Goal: Task Accomplishment & Management: Use online tool/utility

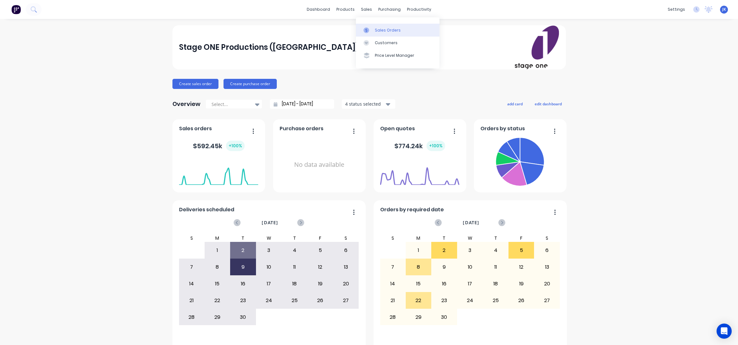
click at [384, 29] on div "Sales Orders" at bounding box center [388, 30] width 26 height 6
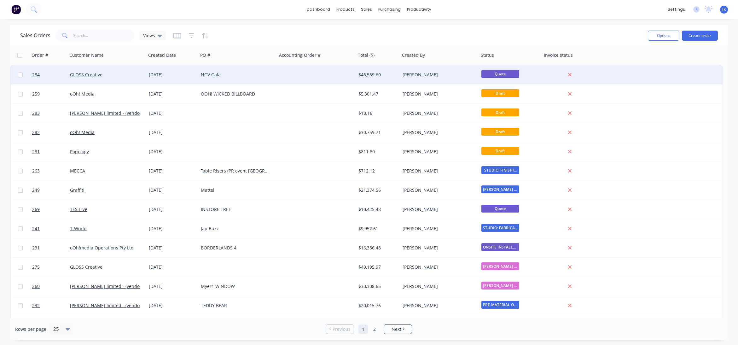
click at [202, 75] on div "NGV Gala" at bounding box center [236, 75] width 70 height 6
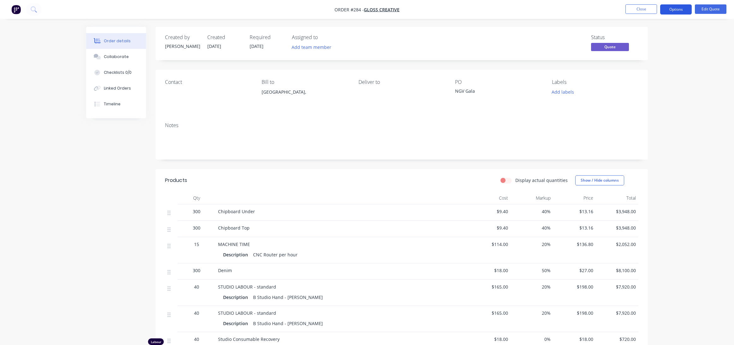
click at [674, 8] on button "Options" at bounding box center [676, 9] width 32 height 10
click at [646, 75] on div "Convert to Order" at bounding box center [657, 76] width 58 height 9
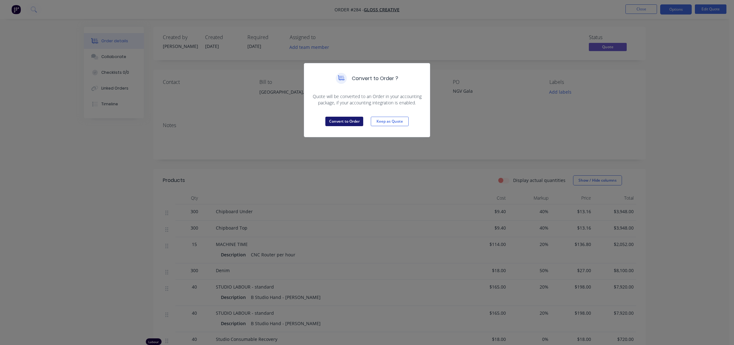
click at [348, 121] on button "Convert to Order" at bounding box center [344, 121] width 38 height 9
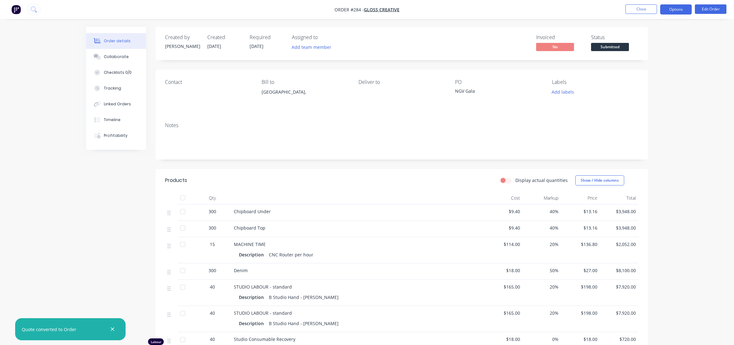
click at [674, 8] on button "Options" at bounding box center [676, 9] width 32 height 10
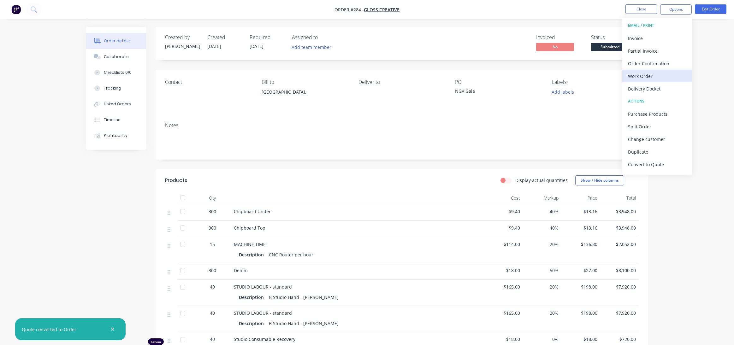
click at [639, 76] on div "Work Order" at bounding box center [657, 76] width 58 height 9
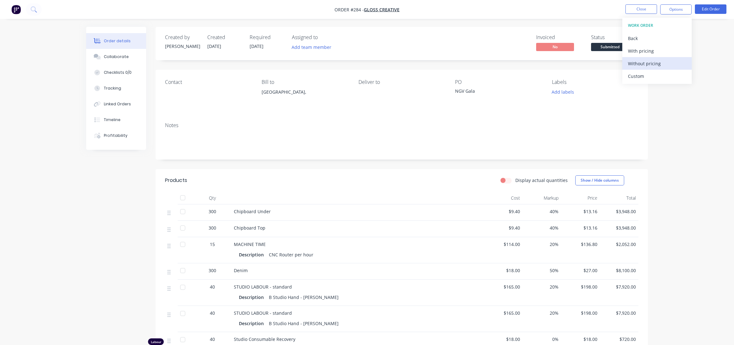
click at [637, 63] on div "Without pricing" at bounding box center [657, 63] width 58 height 9
